Goal: Find specific page/section: Find specific page/section

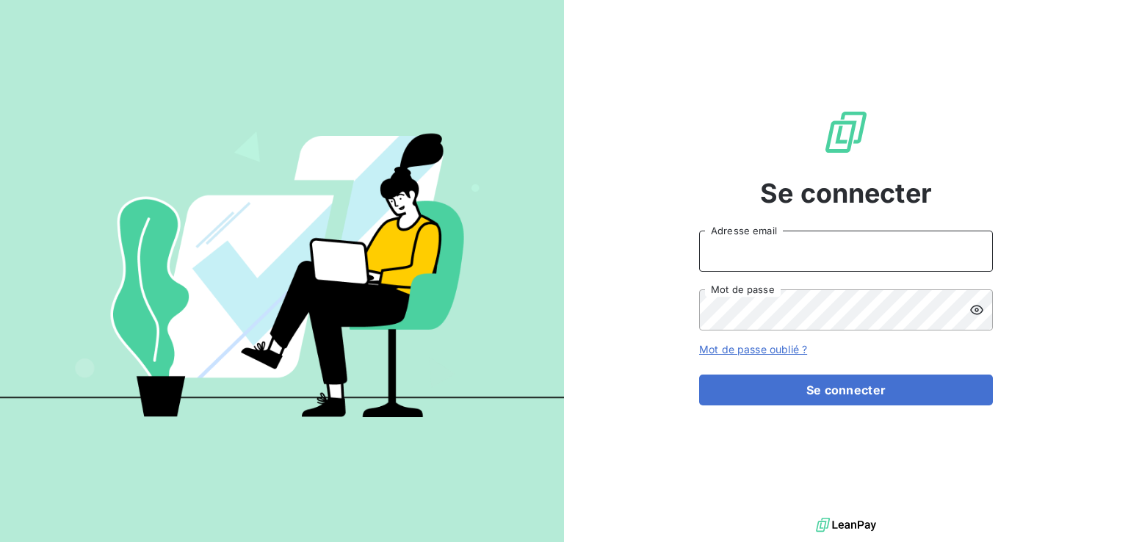
drag, startPoint x: 0, startPoint y: 0, endPoint x: 775, endPoint y: 250, distance: 813.8
click at [775, 250] on input "Adresse email" at bounding box center [846, 251] width 294 height 41
type input "[EMAIL_ADDRESS][DOMAIN_NAME]"
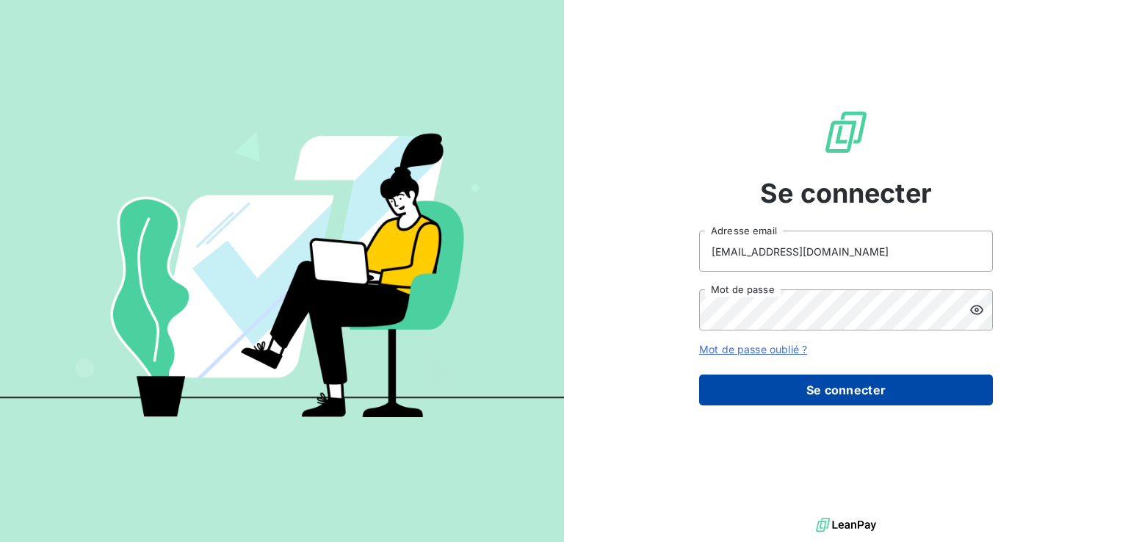
click at [845, 383] on button "Se connecter" at bounding box center [846, 389] width 294 height 31
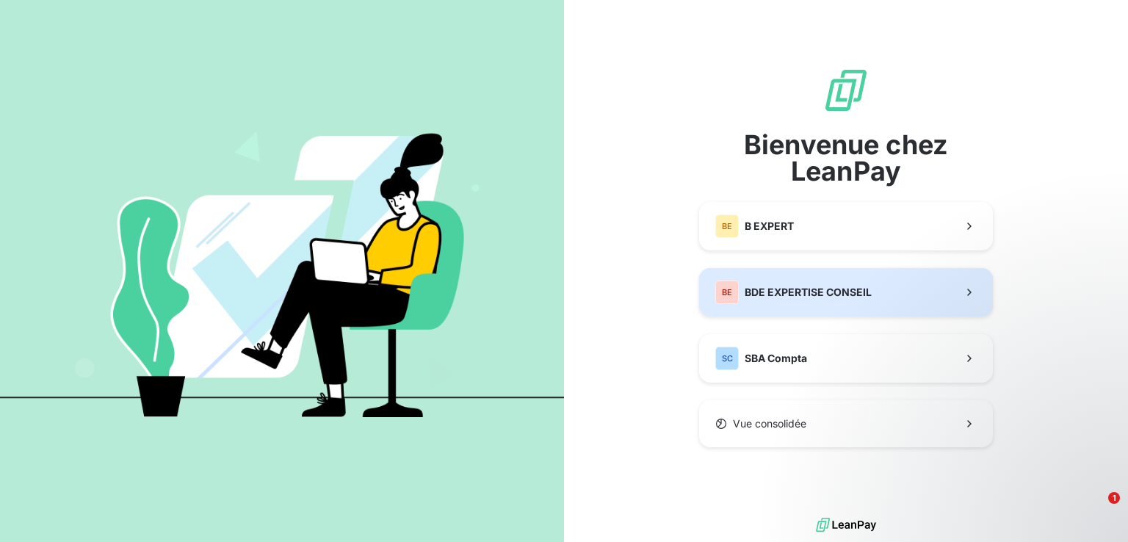
click at [829, 286] on span "BDE EXPERTISE CONSEIL" at bounding box center [808, 292] width 127 height 15
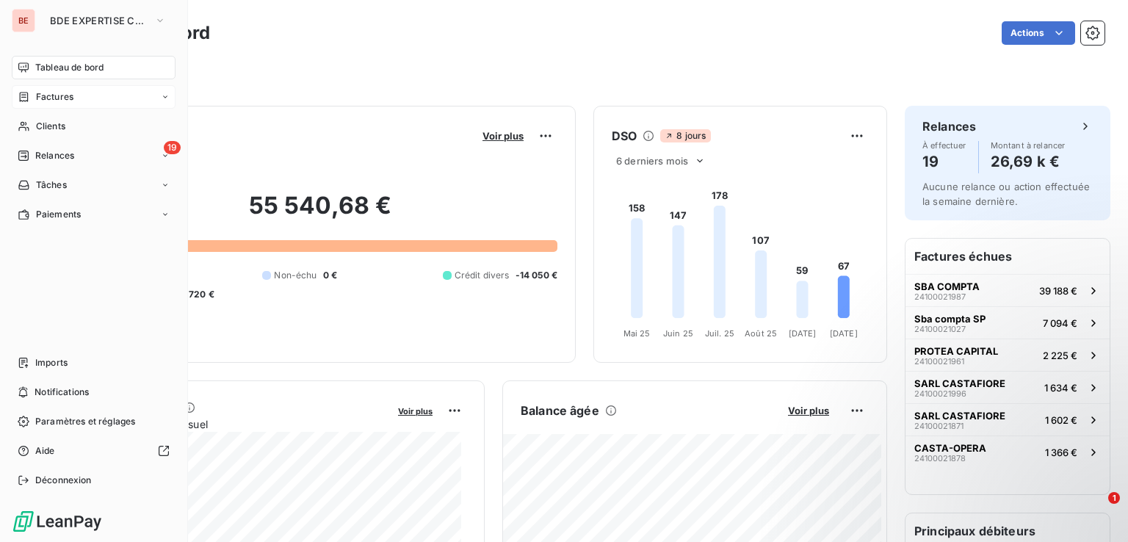
click at [62, 92] on span "Factures" at bounding box center [54, 96] width 37 height 13
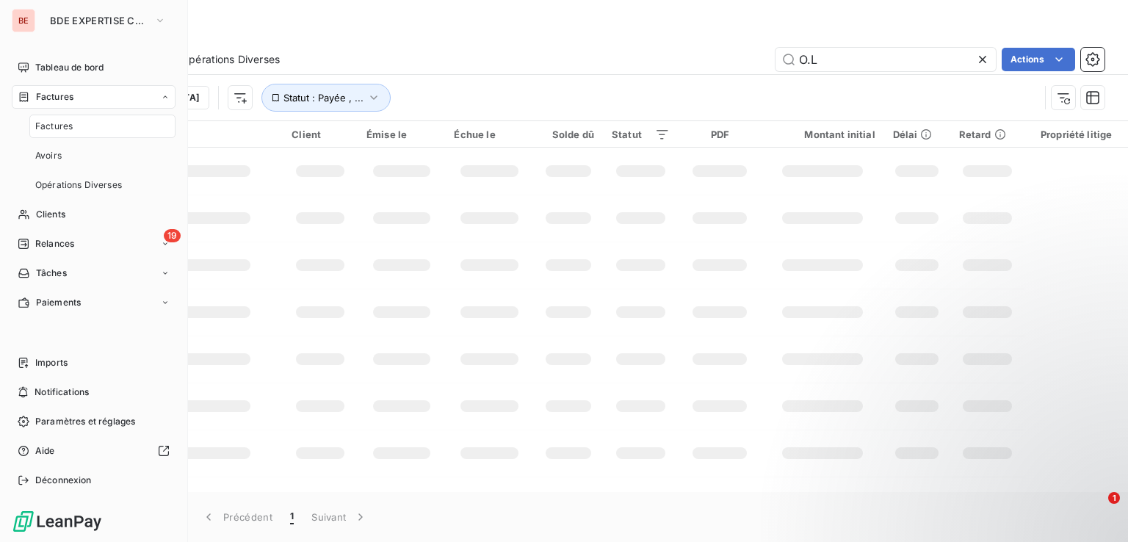
click at [59, 123] on span "Factures" at bounding box center [53, 126] width 37 height 13
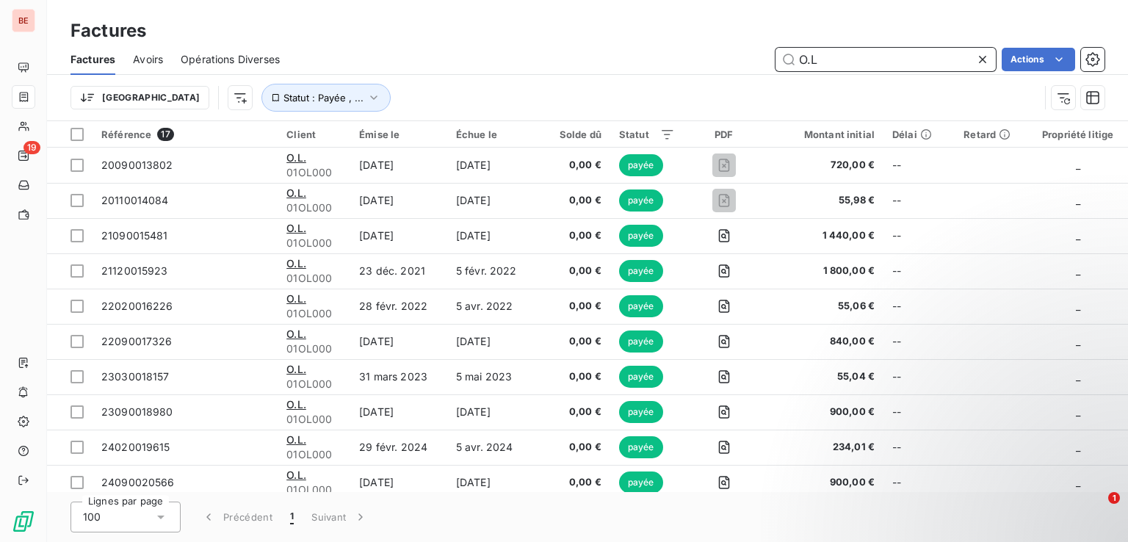
click at [853, 62] on input "O.L" at bounding box center [885, 59] width 220 height 23
type input "O"
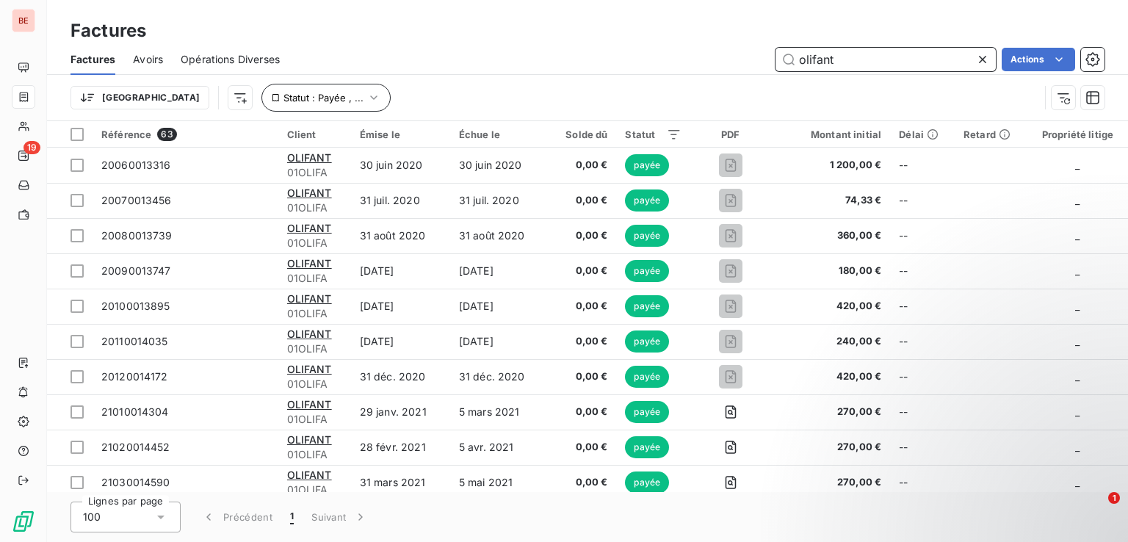
type input "olifant"
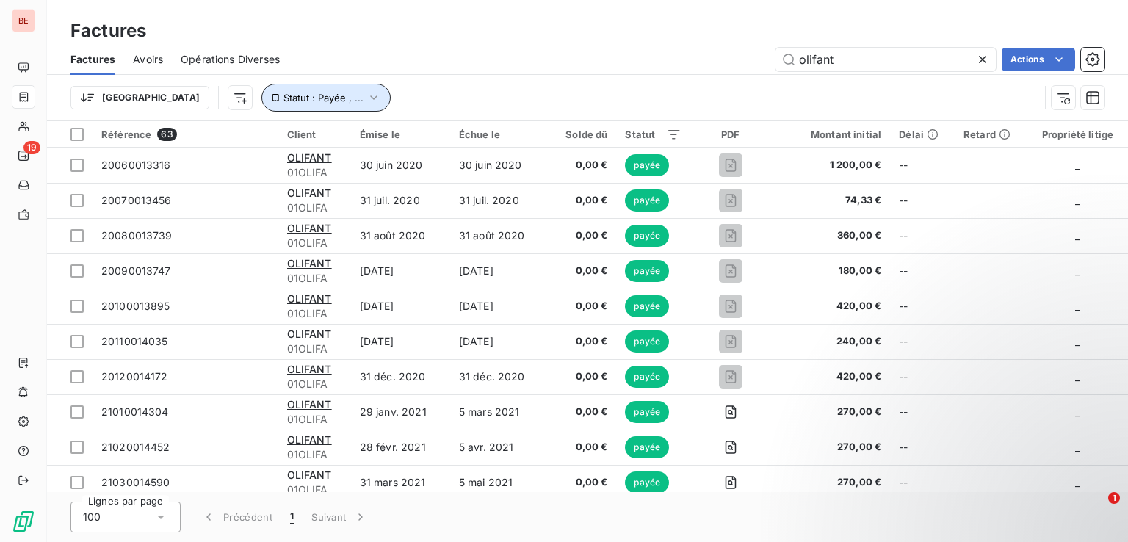
click at [366, 100] on icon "button" at bounding box center [373, 97] width 15 height 15
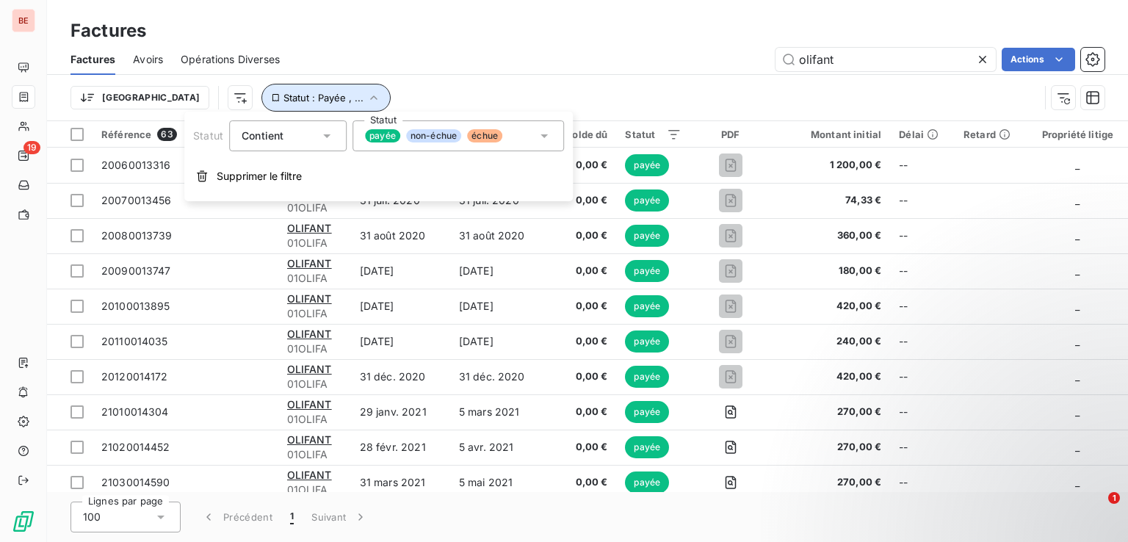
click at [366, 100] on icon "button" at bounding box center [373, 97] width 15 height 15
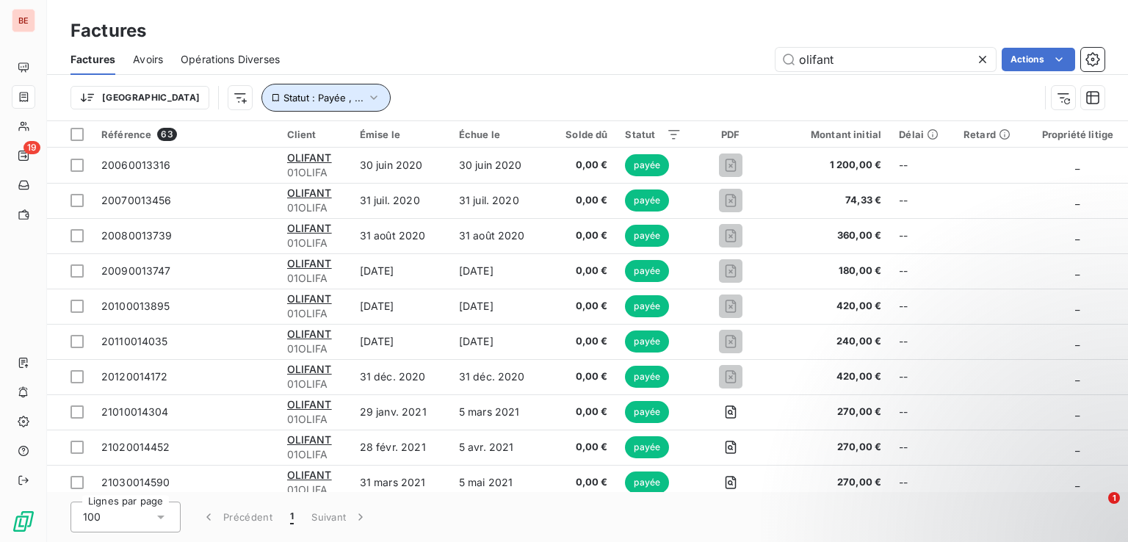
click at [366, 100] on icon "button" at bounding box center [373, 97] width 15 height 15
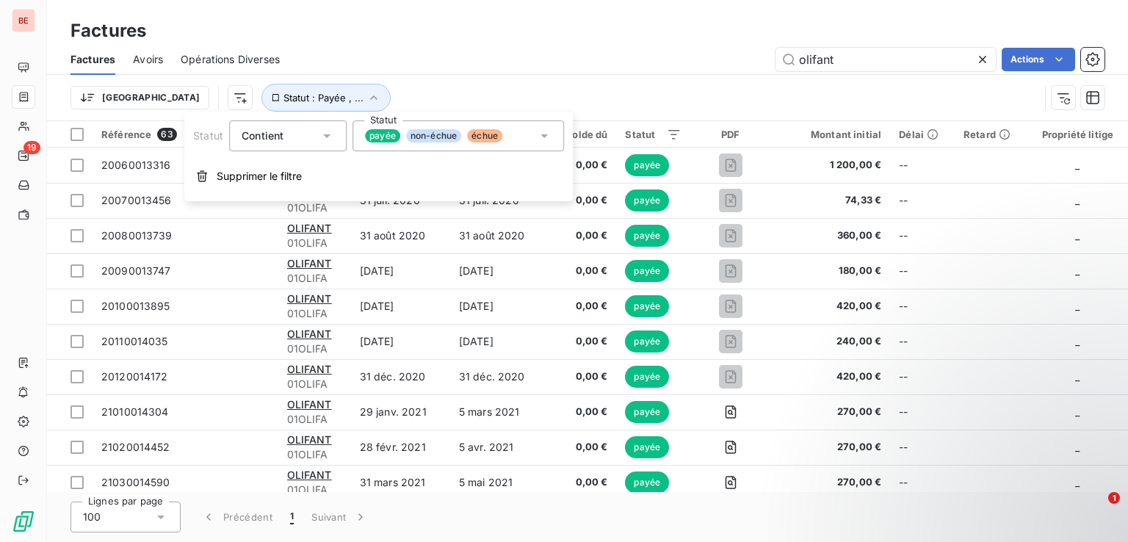
click at [432, 139] on span "non-échue" at bounding box center [433, 135] width 55 height 13
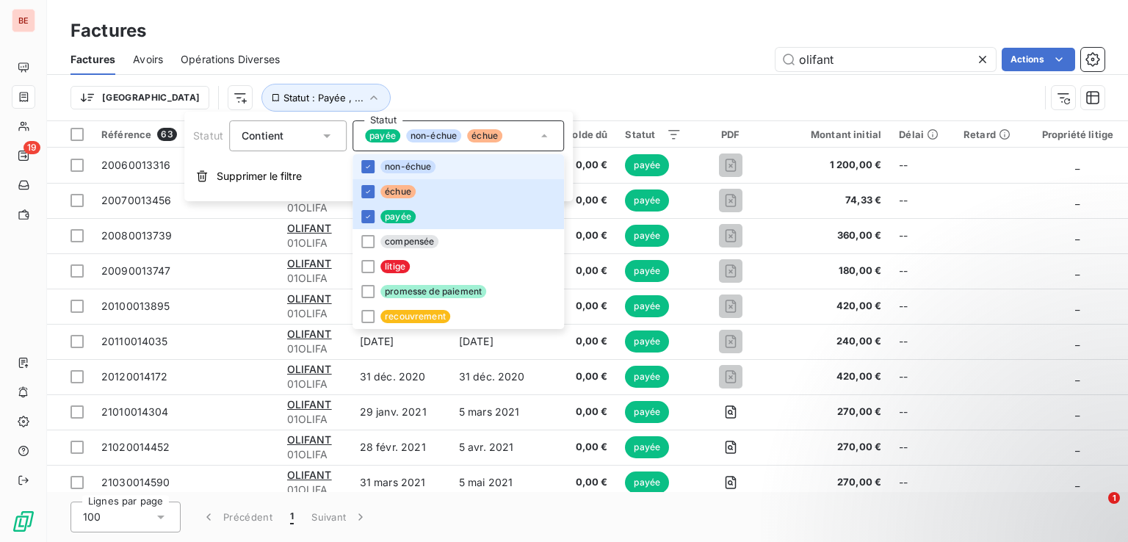
click at [432, 139] on span "non-échue" at bounding box center [433, 135] width 55 height 13
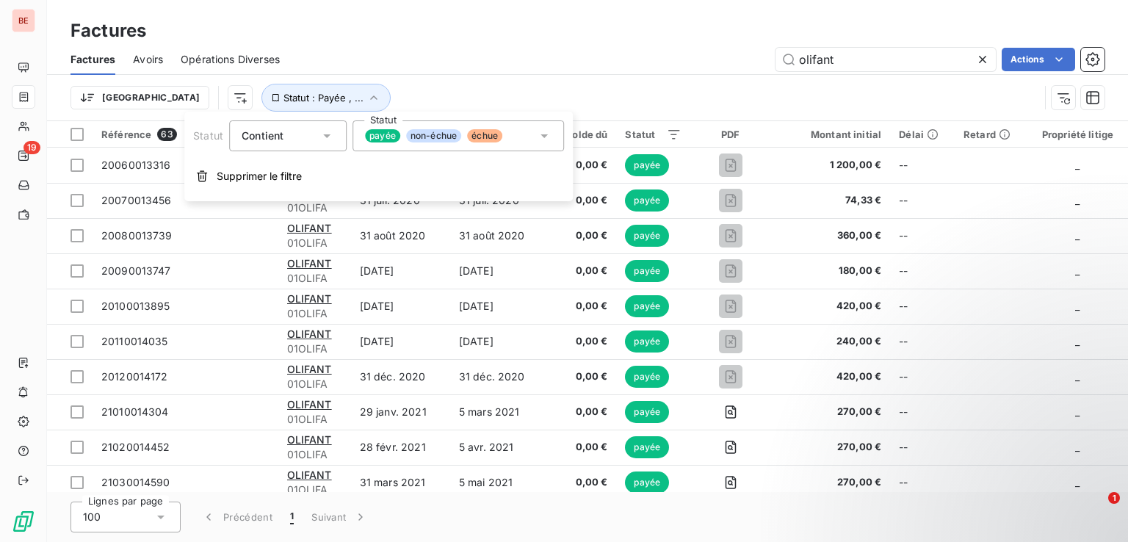
click at [432, 139] on span "non-échue" at bounding box center [433, 135] width 55 height 13
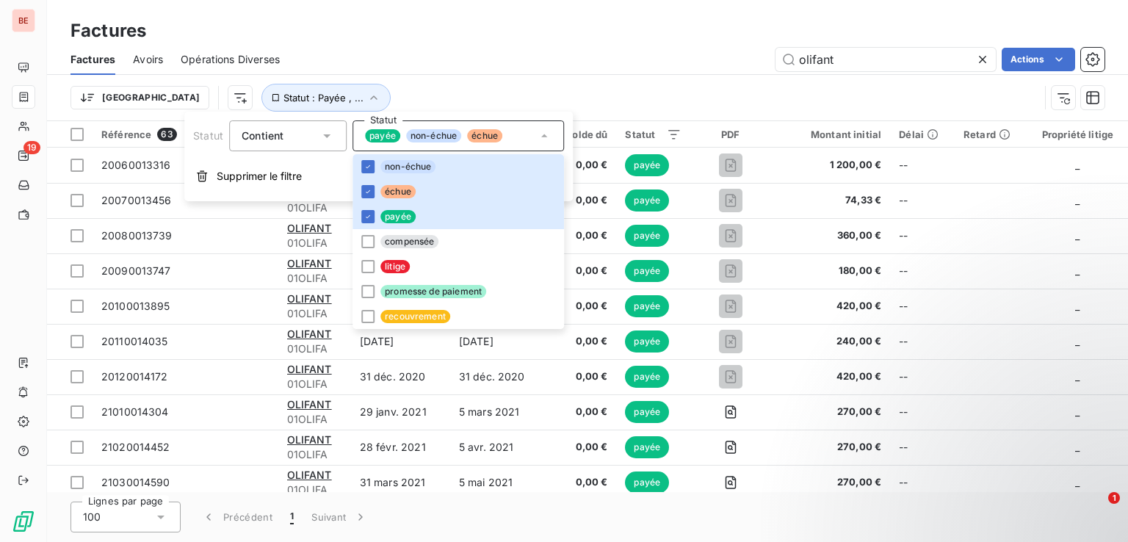
click at [674, 98] on div "Trier Statut : Payée , ..." at bounding box center [554, 98] width 968 height 28
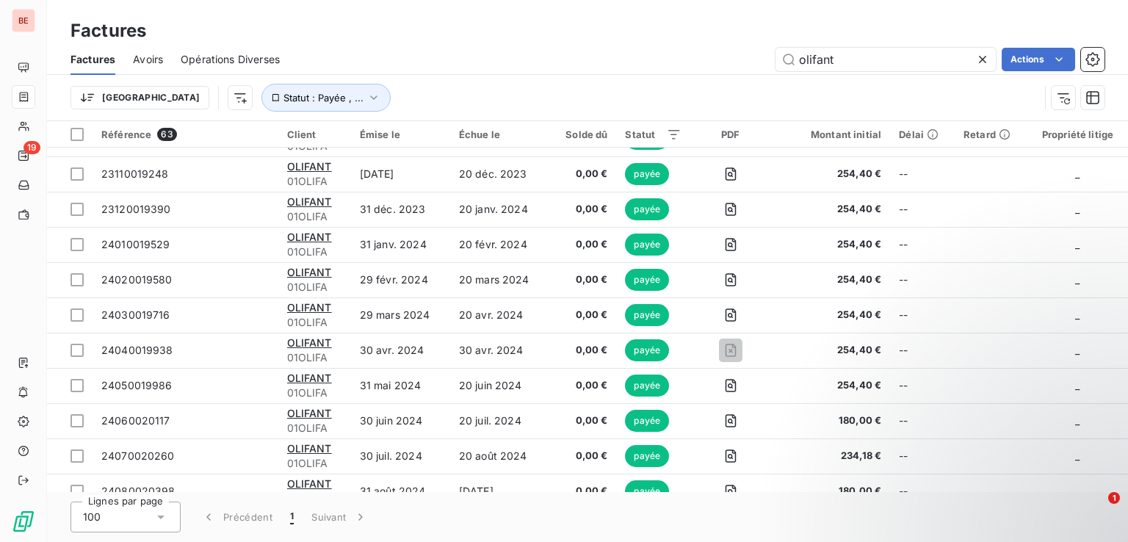
scroll to position [1877, 0]
